Goal: Information Seeking & Learning: Learn about a topic

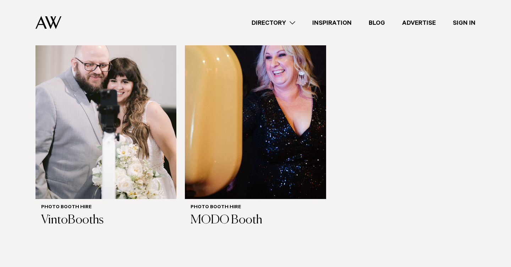
scroll to position [225, 0]
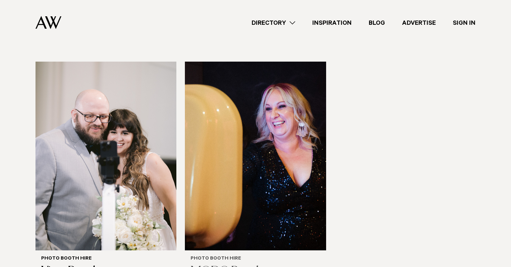
click at [242, 145] on img at bounding box center [255, 156] width 141 height 189
click at [143, 145] on img at bounding box center [105, 156] width 141 height 189
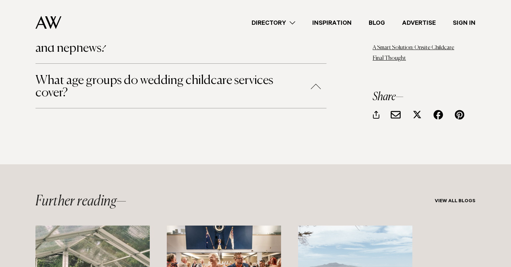
scroll to position [1247, 0]
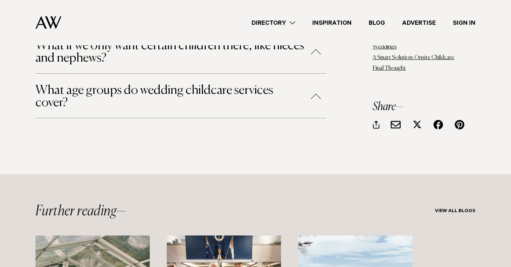
click at [125, 84] on button "What age groups do wedding childcare services cover?" at bounding box center [180, 96] width 291 height 25
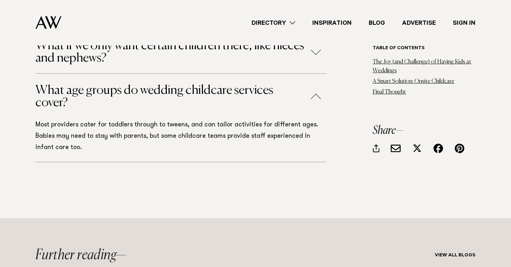
click at [82, 84] on button "What age groups do wedding childcare services cover?" at bounding box center [180, 96] width 291 height 25
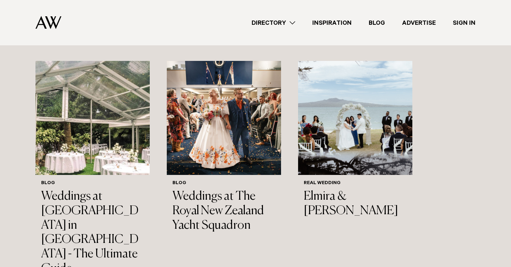
scroll to position [1424, 0]
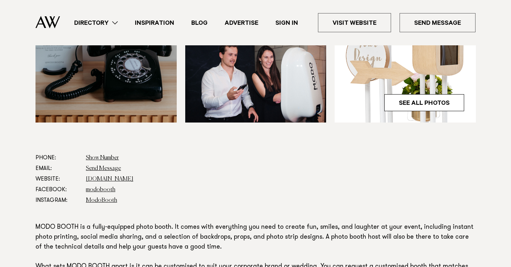
scroll to position [294, 0]
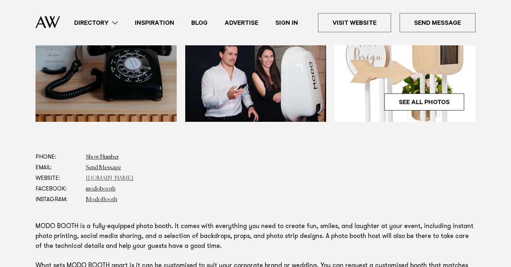
click at [104, 179] on link "[DOMAIN_NAME]" at bounding box center [110, 179] width 48 height 6
click at [108, 197] on link "ModoBooth" at bounding box center [101, 200] width 31 height 6
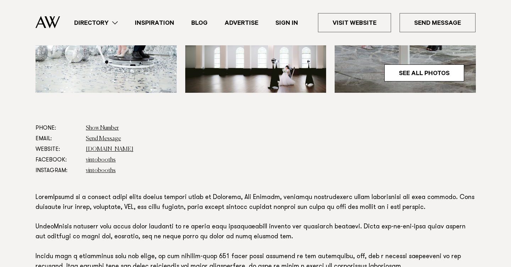
scroll to position [370, 0]
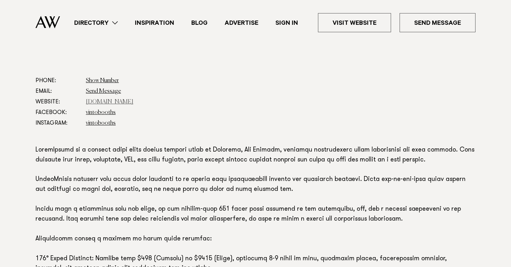
click at [124, 103] on link "[DOMAIN_NAME]" at bounding box center [110, 102] width 48 height 6
